Goal: Task Accomplishment & Management: Manage account settings

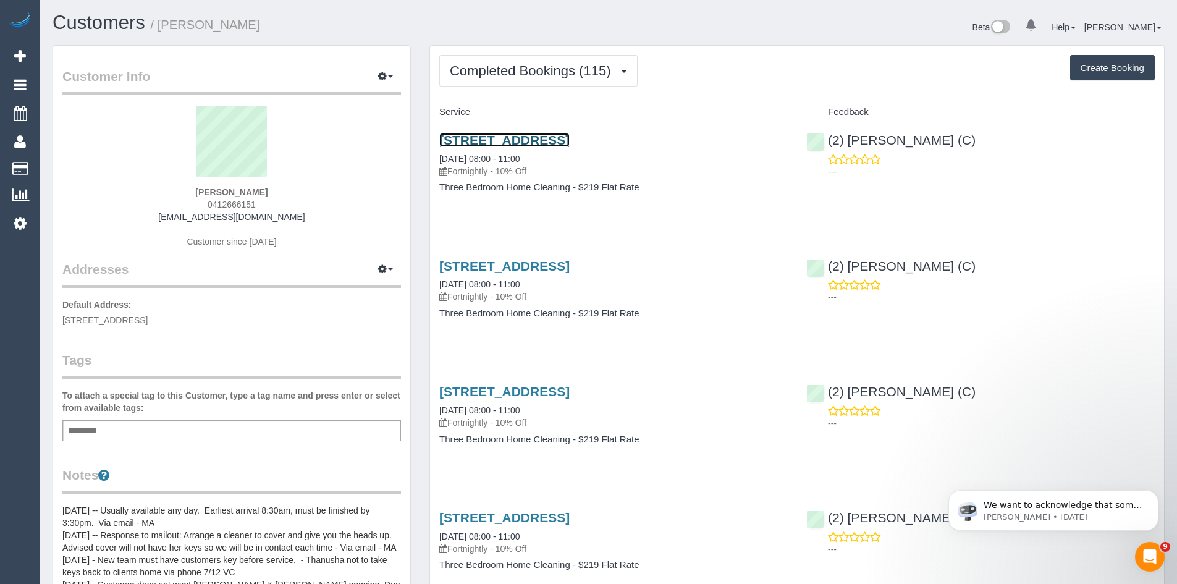
click at [508, 143] on link "8 Gardenvale Road, Caulfield South, VIC 3162" at bounding box center [504, 140] width 130 height 14
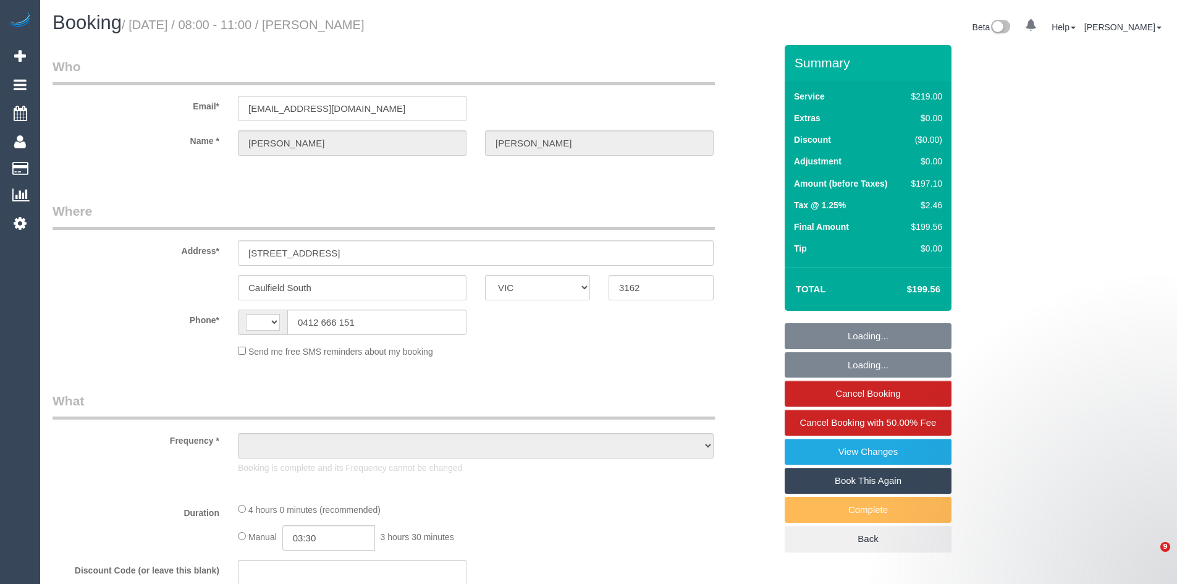
select select "VIC"
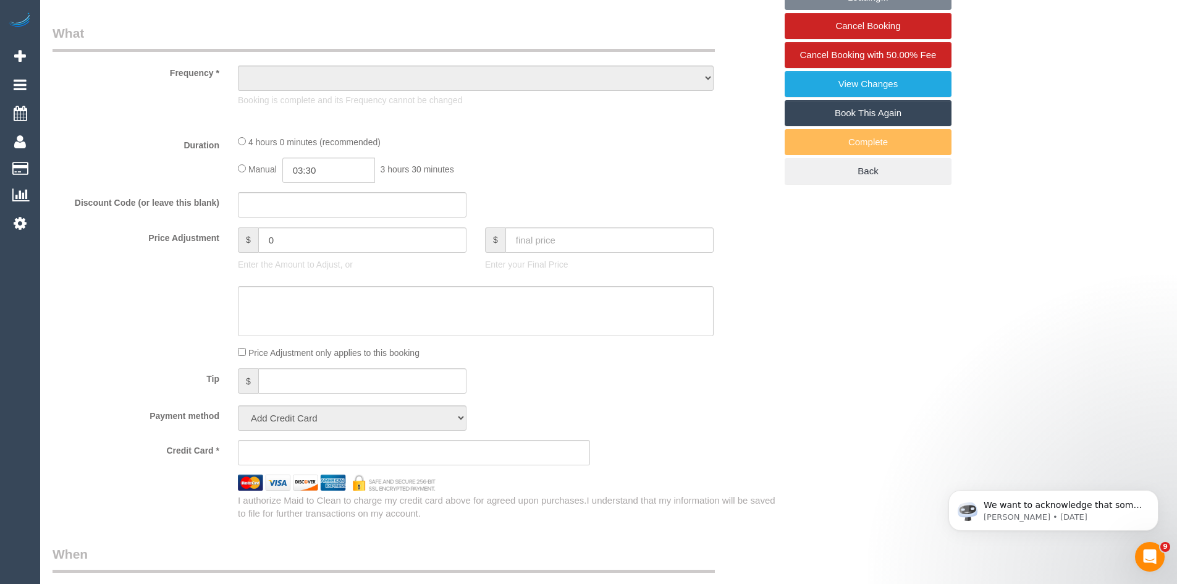
select select "object:295"
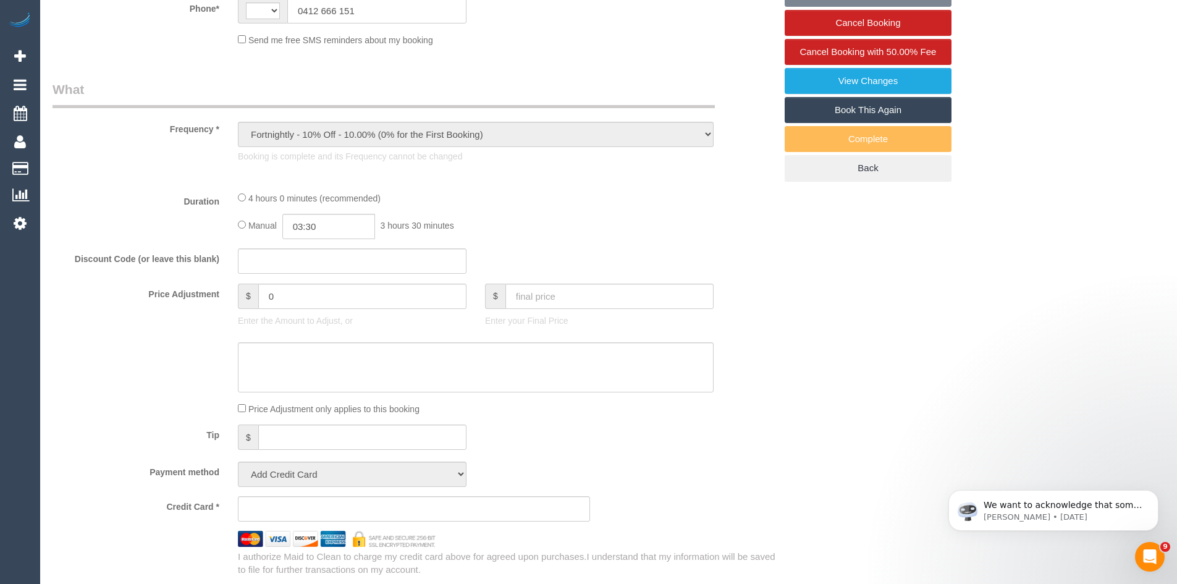
select select "string:AU"
select select "string:stripe-pm_1IdQco2GScqysDRVnXvIGH2Q"
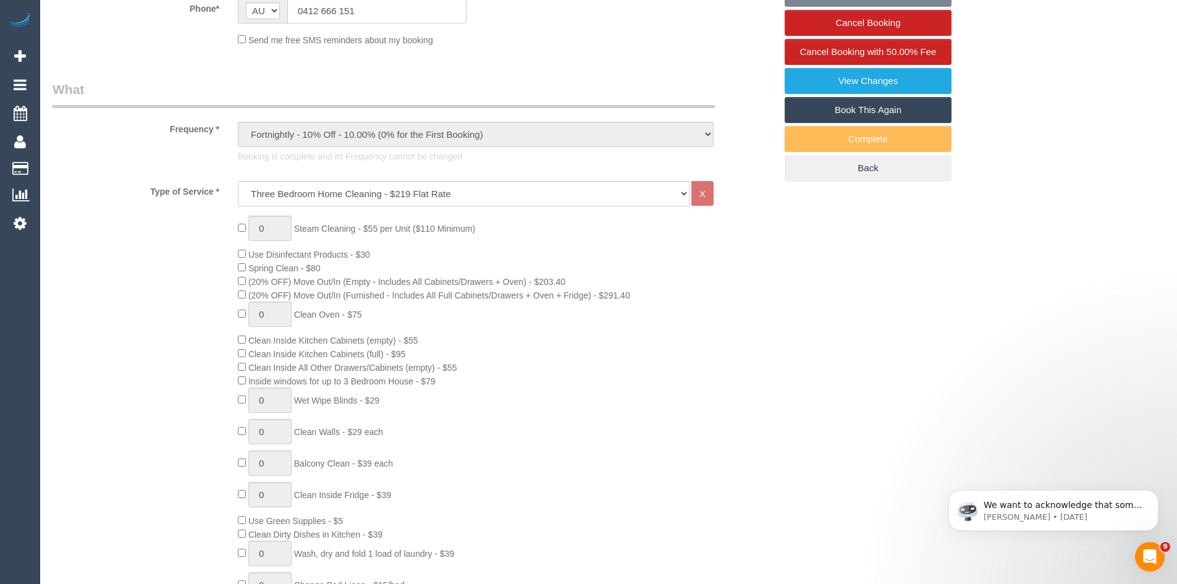
select select "object:645"
select select "21130"
select select "number:28"
select select "number:14"
select select "number:19"
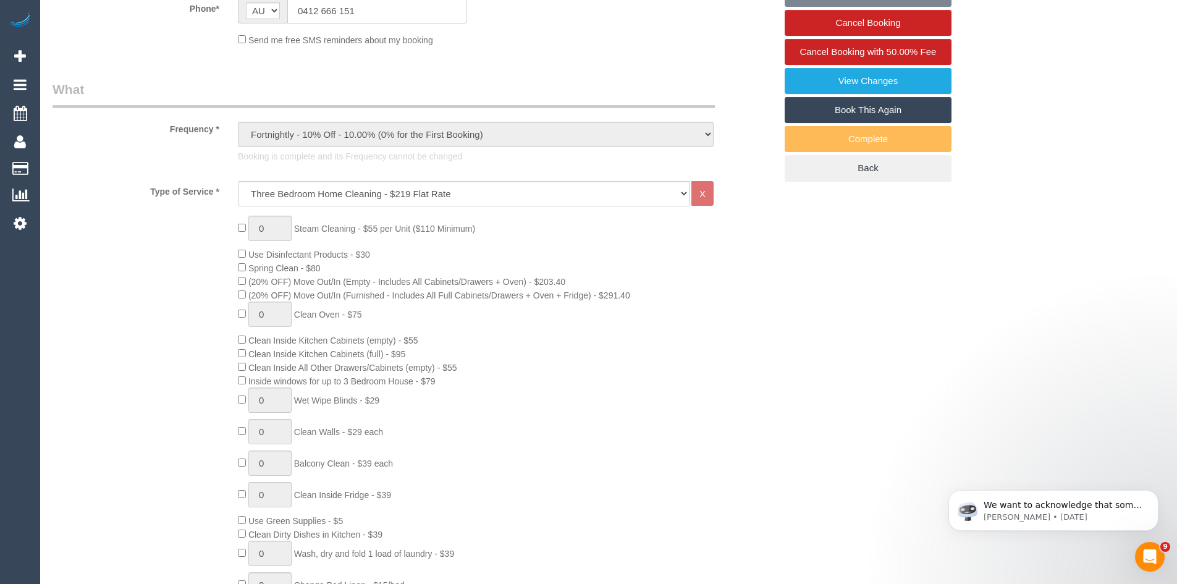
select select "number:35"
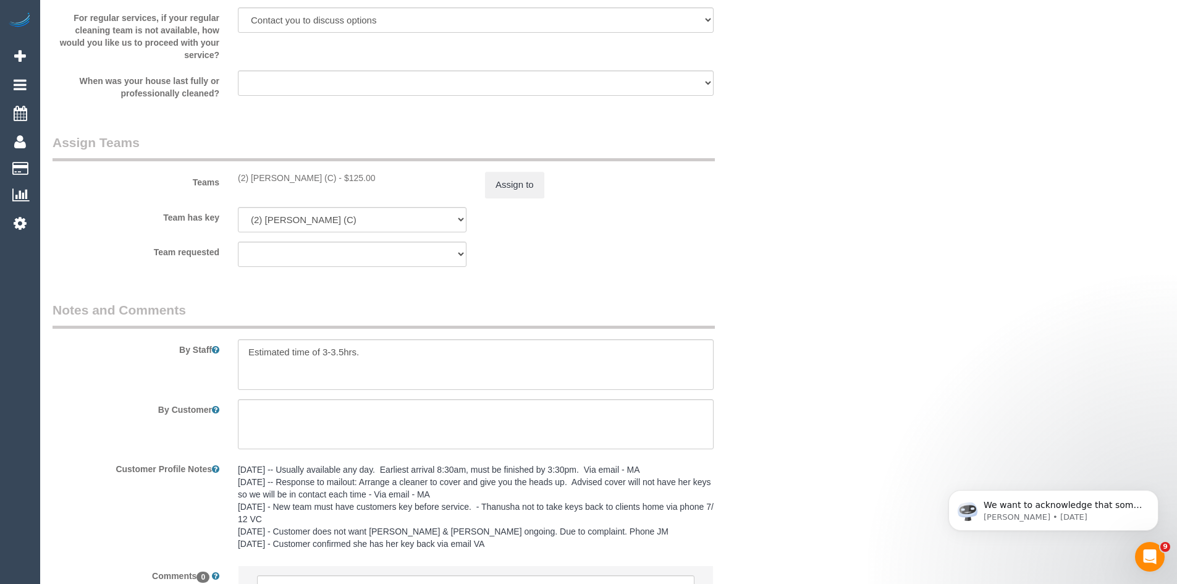
scroll to position [2007, 0]
